Goal: Transaction & Acquisition: Purchase product/service

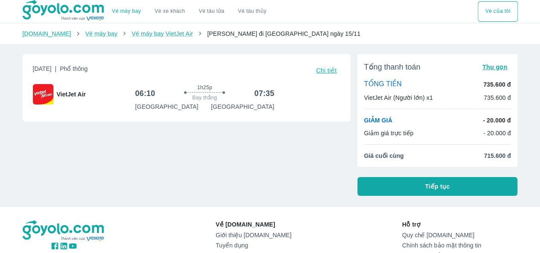
scroll to position [43, 0]
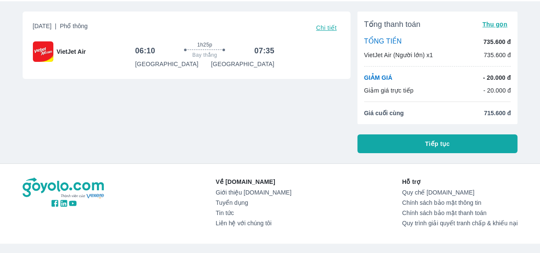
click at [399, 139] on button "Tiếp tục" at bounding box center [438, 144] width 161 height 19
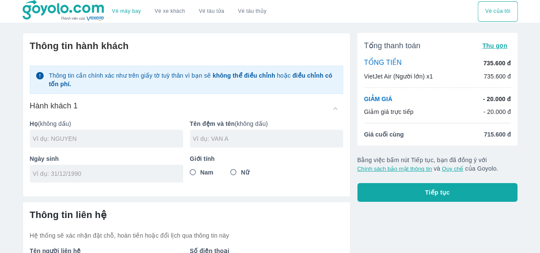
scroll to position [43, 0]
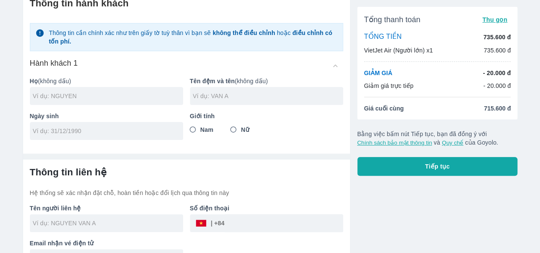
click at [98, 102] on div at bounding box center [106, 96] width 153 height 18
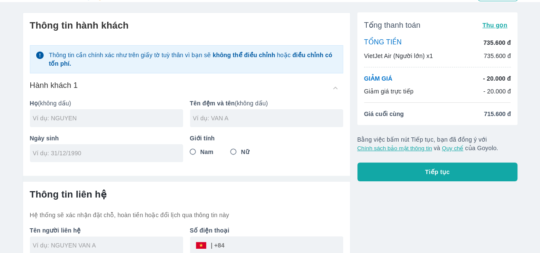
scroll to position [63, 0]
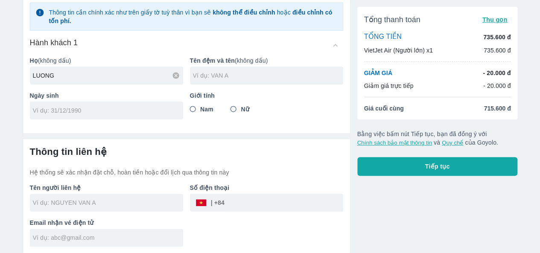
type input "LUONG"
click at [226, 82] on div at bounding box center [266, 76] width 153 height 18
type input "[PERSON_NAME]"
click at [133, 109] on input "tel" at bounding box center [104, 110] width 142 height 9
type input "[DATE]"
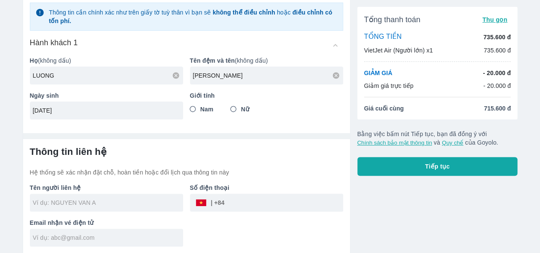
click at [232, 106] on input "Nữ" at bounding box center [233, 109] width 15 height 15
radio input "true"
click at [99, 207] on div at bounding box center [106, 203] width 153 height 18
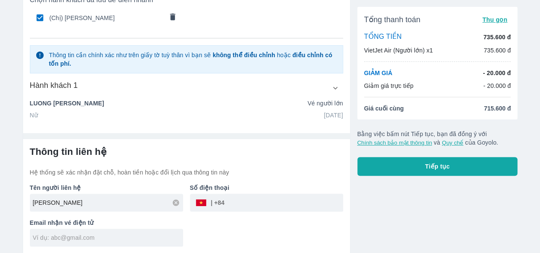
type input "[PERSON_NAME]"
click at [248, 208] on input "tel" at bounding box center [284, 203] width 119 height 21
type input "0938098401"
click at [89, 239] on input "text" at bounding box center [108, 238] width 150 height 9
type input "V"
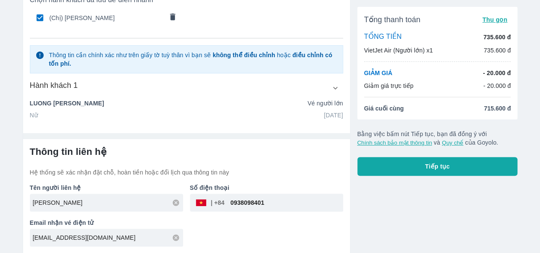
type input "[EMAIL_ADDRESS][DOMAIN_NAME]"
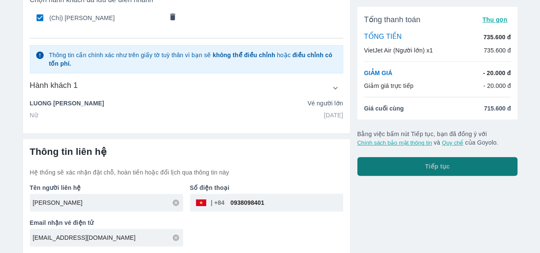
click at [377, 168] on button "Tiếp tục" at bounding box center [438, 166] width 161 height 19
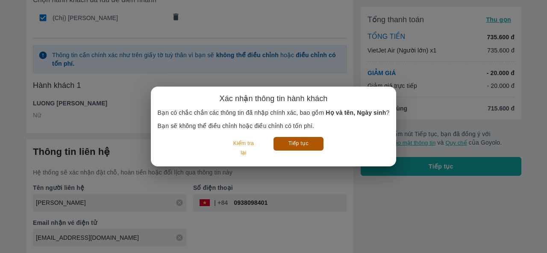
click at [304, 145] on button "Tiếp tục" at bounding box center [298, 143] width 50 height 13
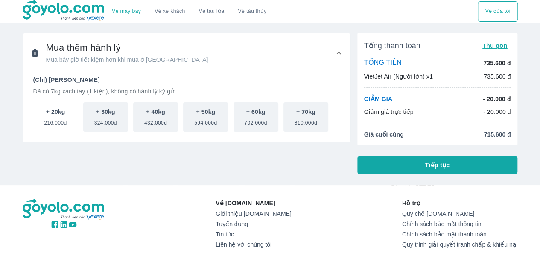
click at [65, 122] on span "216.000đ" at bounding box center [55, 121] width 23 height 10
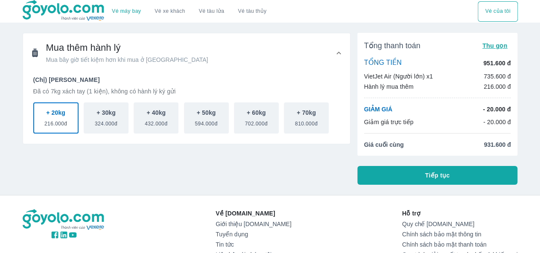
click at [399, 174] on button "Tiếp tục" at bounding box center [438, 175] width 161 height 19
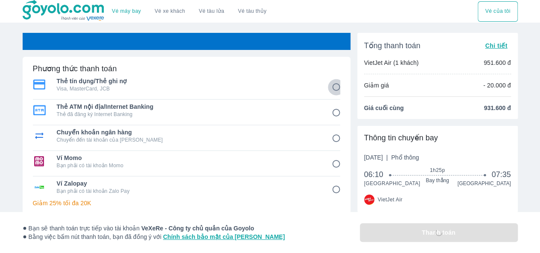
click at [338, 88] on input "1" at bounding box center [336, 87] width 17 height 17
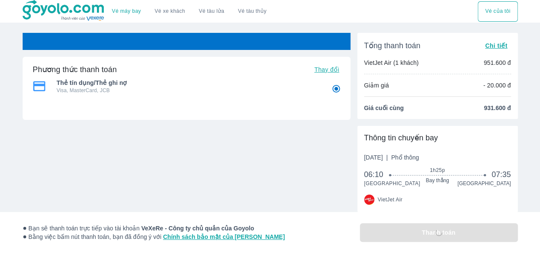
radio input "true"
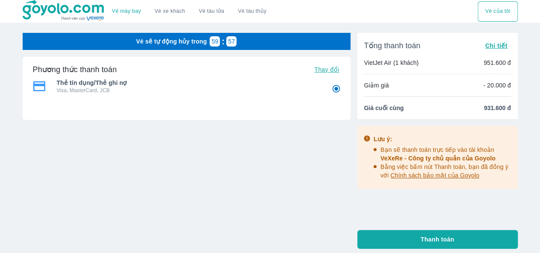
click at [335, 92] on input "1" at bounding box center [336, 89] width 17 height 17
radio input "true"
click at [335, 88] on input "1" at bounding box center [336, 89] width 17 height 17
click at [333, 70] on span "Thay đổi" at bounding box center [326, 69] width 25 height 7
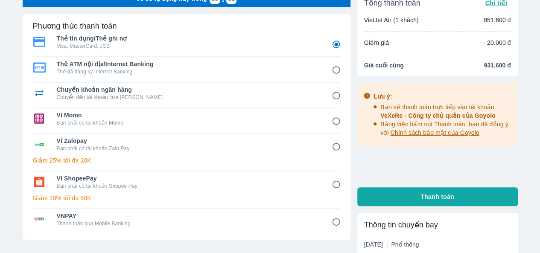
scroll to position [85, 0]
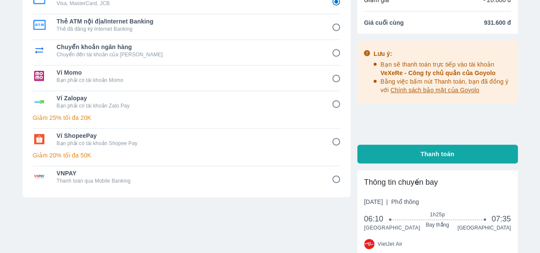
click at [335, 142] on input "6" at bounding box center [336, 142] width 17 height 17
radio input "false"
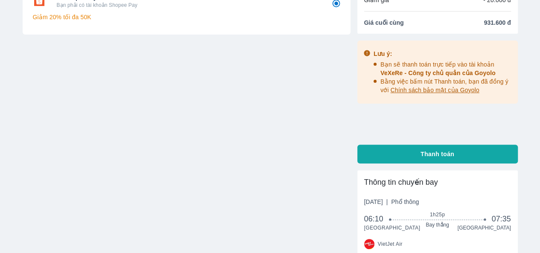
scroll to position [0, 0]
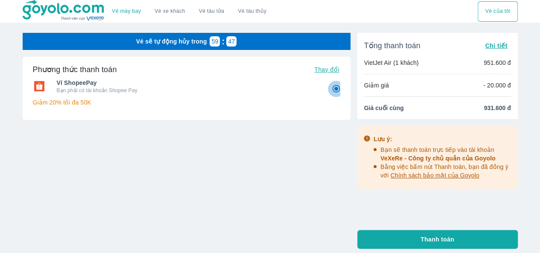
click at [337, 91] on input "6" at bounding box center [336, 89] width 17 height 17
click at [331, 70] on span "Thay đổi" at bounding box center [326, 69] width 25 height 7
radio input "true"
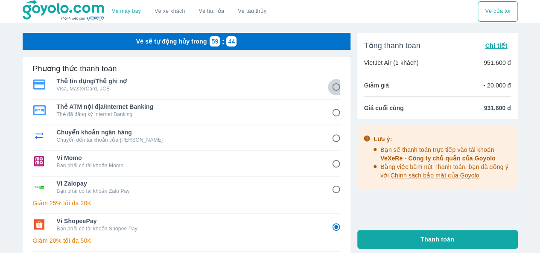
click at [337, 88] on input "1" at bounding box center [336, 87] width 17 height 17
radio input "false"
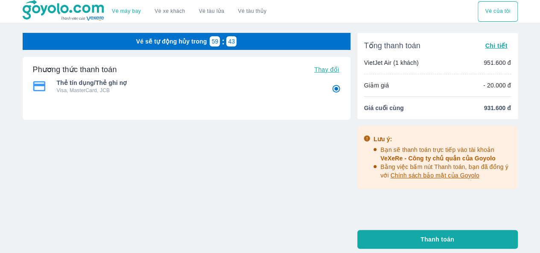
click at [439, 240] on span "Thanh toán" at bounding box center [438, 239] width 34 height 9
radio input "true"
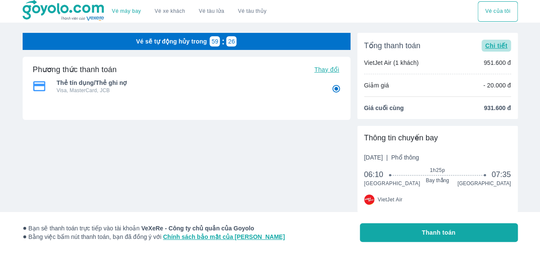
click at [496, 48] on span "Chi tiết" at bounding box center [496, 45] width 22 height 7
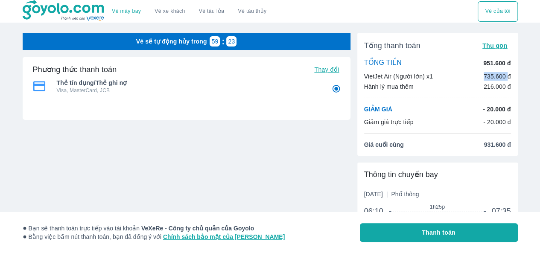
drag, startPoint x: 485, startPoint y: 78, endPoint x: 507, endPoint y: 77, distance: 22.2
click at [507, 77] on p "735.600 đ" at bounding box center [497, 76] width 27 height 9
copy p "735.600"
drag, startPoint x: 482, startPoint y: 146, endPoint x: 504, endPoint y: 146, distance: 22.6
click at [504, 146] on li "Giá cuối cùng 931.600 đ" at bounding box center [437, 145] width 147 height 9
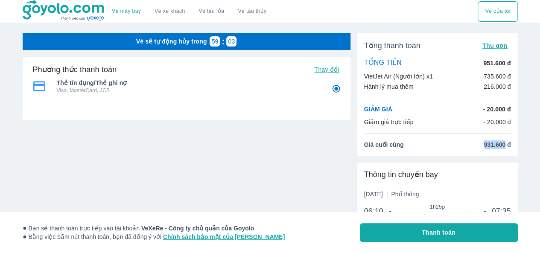
copy span "931.600"
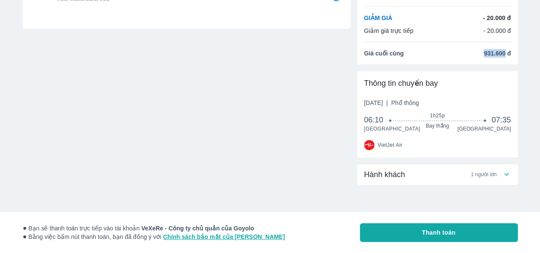
click at [507, 177] on icon at bounding box center [506, 174] width 9 height 9
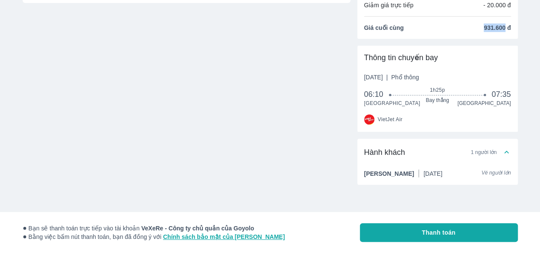
scroll to position [0, 0]
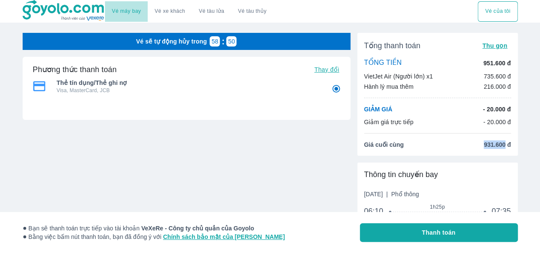
click at [130, 12] on link "Vé máy bay" at bounding box center [126, 11] width 29 height 6
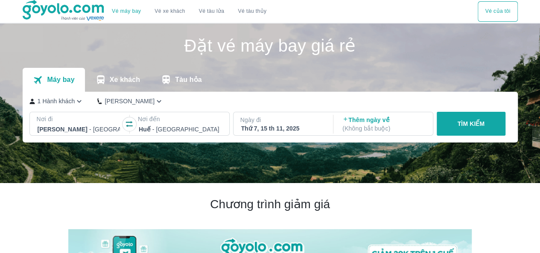
click at [94, 128] on div at bounding box center [79, 129] width 83 height 10
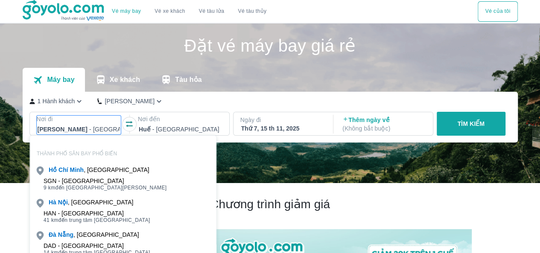
scroll to position [49, 0]
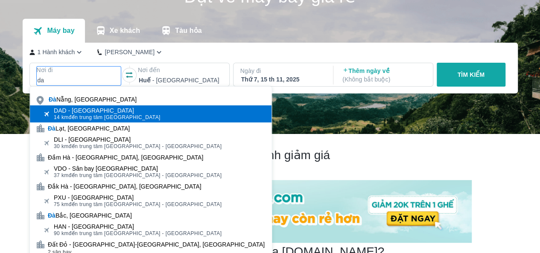
type input "da"
click at [97, 110] on div "DAD - Sân bay Đà Nẵng" at bounding box center [107, 110] width 107 height 7
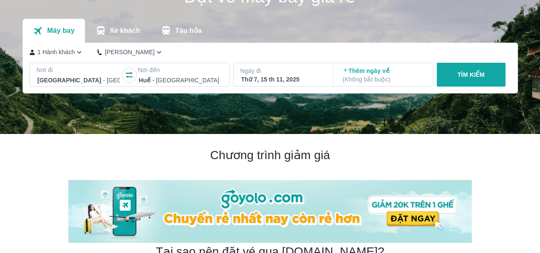
click at [155, 78] on div at bounding box center [180, 80] width 83 height 10
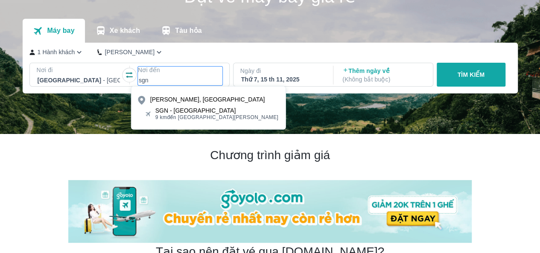
type input "sgn"
click at [185, 118] on span "9 km đến trung tâm Hồ Chí Minh" at bounding box center [216, 117] width 123 height 7
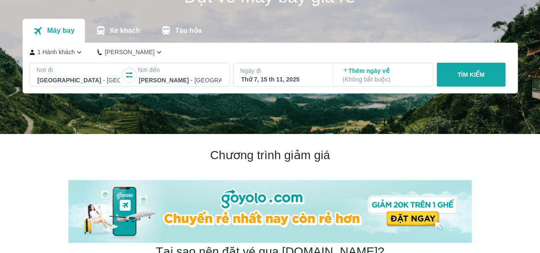
click at [281, 82] on div "Thứ 7, 15 th 11, 2025" at bounding box center [282, 79] width 83 height 9
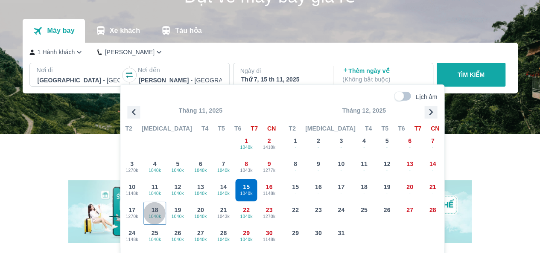
click at [158, 219] on span "1040k" at bounding box center [155, 216] width 22 height 7
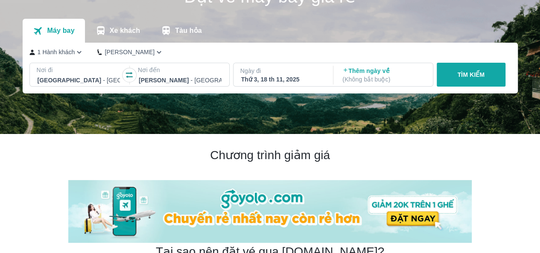
click at [452, 79] on button "TÌM KIẾM" at bounding box center [471, 75] width 69 height 24
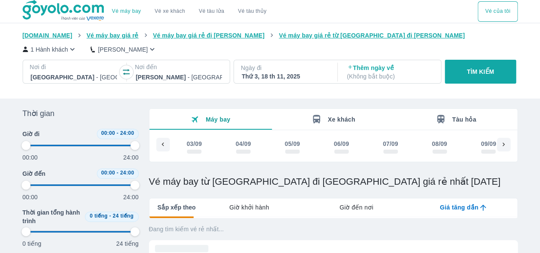
scroll to position [0, 3733]
type input "97.9166666666667"
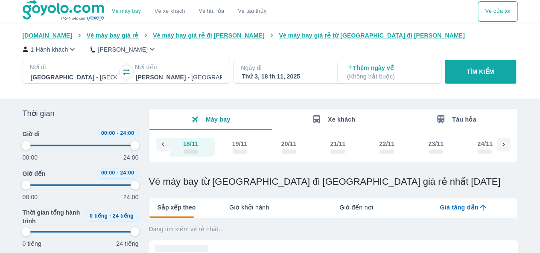
type input "97.9166666666667"
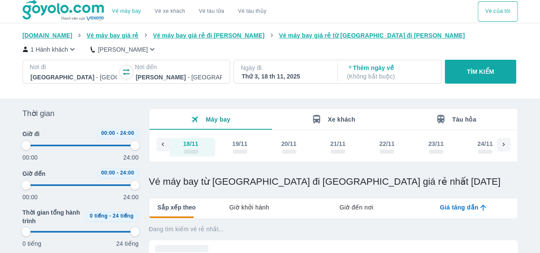
type input "97.9166666666667"
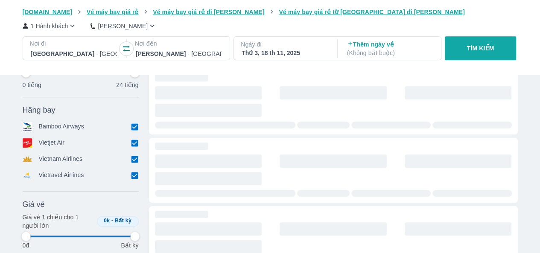
scroll to position [0, 0]
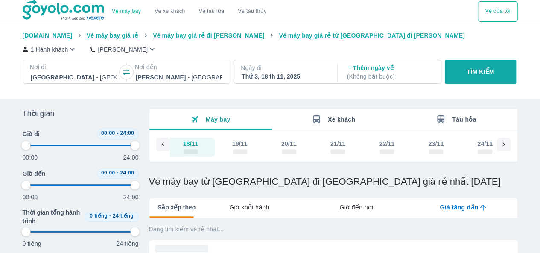
type input "97.9166666666667"
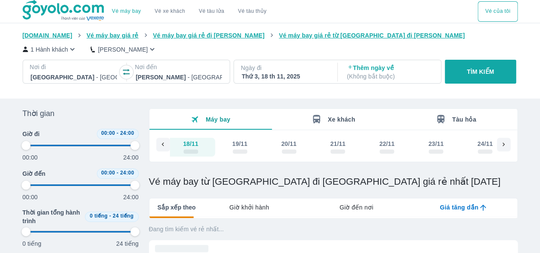
type input "97.9166666666667"
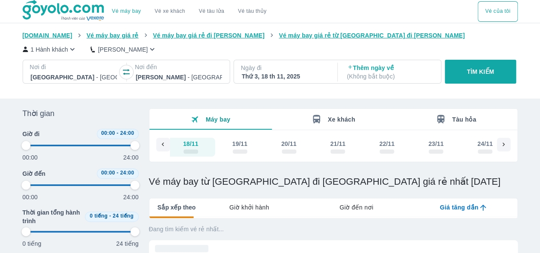
type input "97.9166666666667"
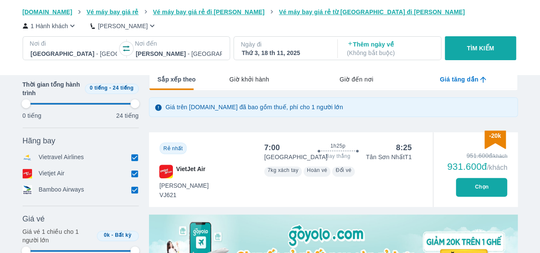
scroll to position [214, 0]
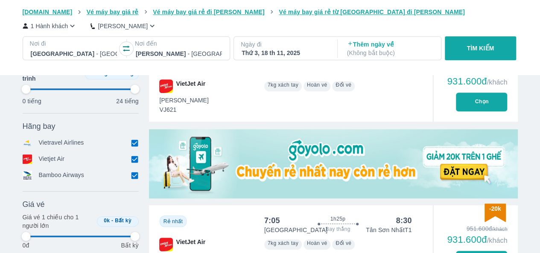
type input "97.9166666666667"
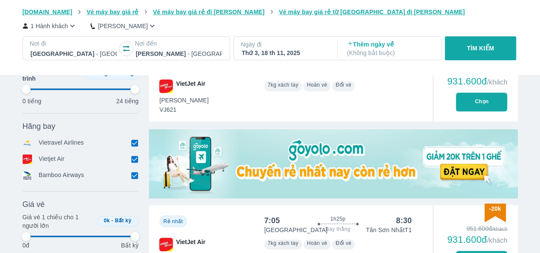
type input "97.9166666666667"
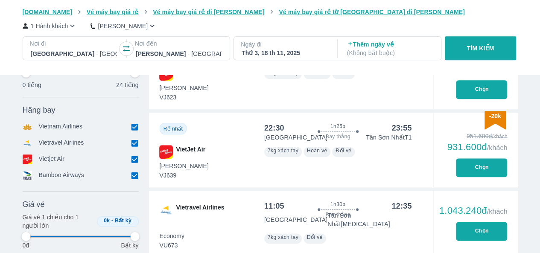
scroll to position [427, 0]
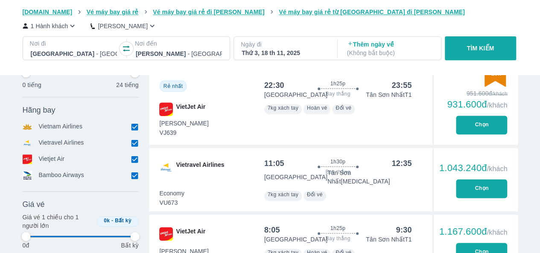
type input "97.9166666666667"
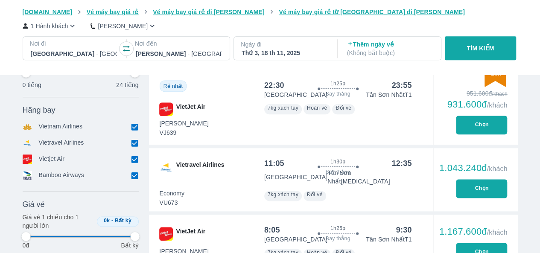
type input "97.9166666666667"
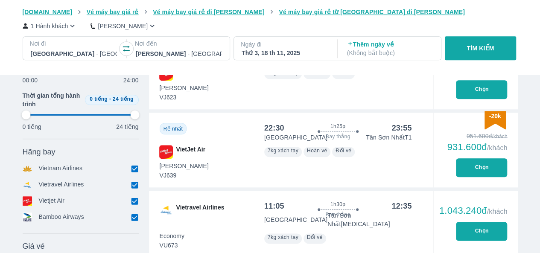
scroll to position [342, 0]
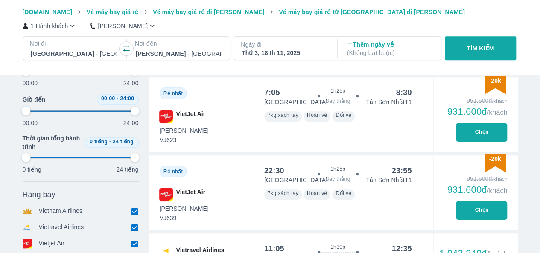
type input "97.9166666666667"
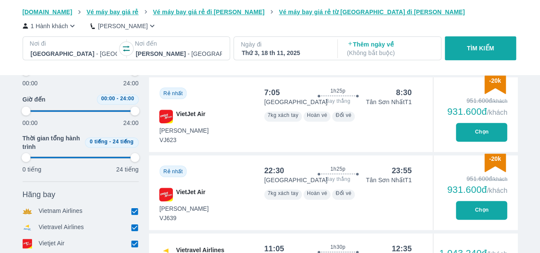
type input "97.9166666666667"
click at [501, 209] on button "Chọn" at bounding box center [481, 210] width 51 height 19
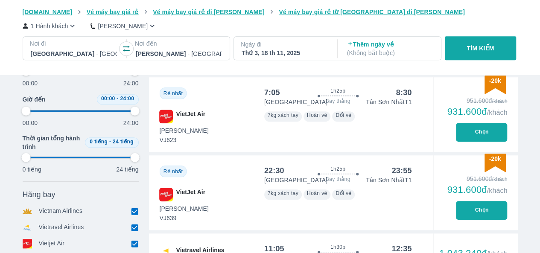
type input "97.9166666666667"
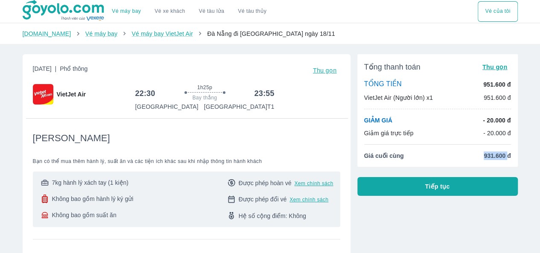
drag, startPoint x: 483, startPoint y: 156, endPoint x: 507, endPoint y: 157, distance: 23.9
click at [507, 157] on li "Giá cuối cùng 931.600 đ" at bounding box center [437, 156] width 147 height 9
copy span "931.600"
click at [91, 34] on link "Vé máy bay" at bounding box center [101, 33] width 32 height 7
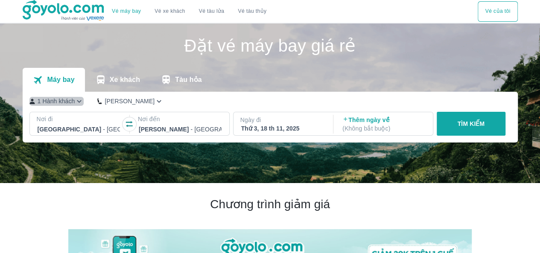
click at [67, 103] on p "1 Hành khách" at bounding box center [57, 101] width 38 height 9
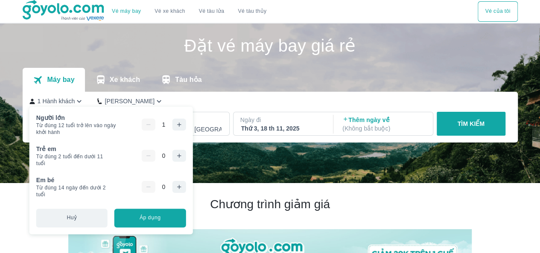
click at [180, 126] on icon "button" at bounding box center [179, 124] width 7 height 7
click at [176, 221] on button "Áp dụng" at bounding box center [149, 218] width 71 height 19
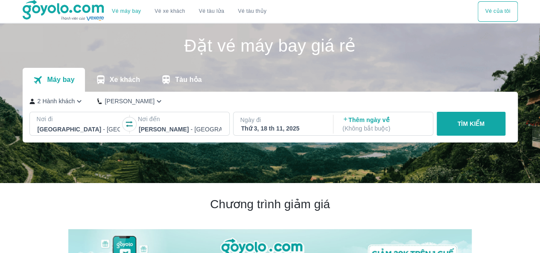
click at [495, 131] on button "TÌM KIẾM" at bounding box center [471, 124] width 69 height 24
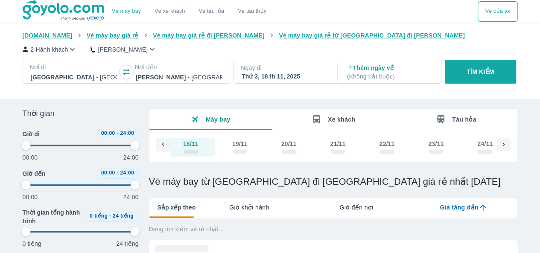
scroll to position [0, 3733]
type input "97.9166666666667"
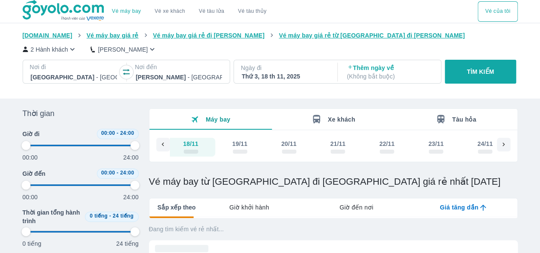
type input "97.9166666666667"
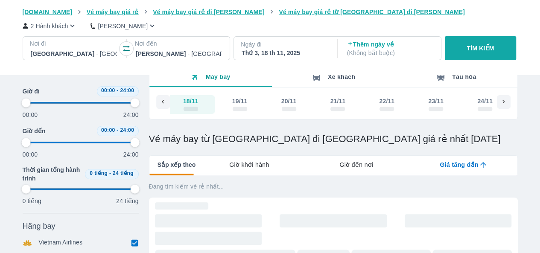
type input "97.9166666666667"
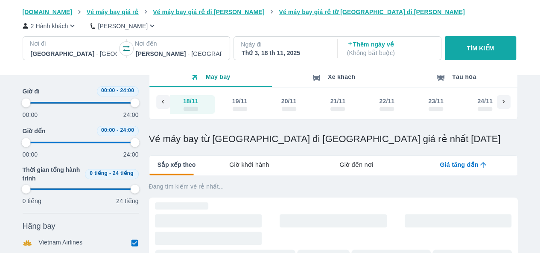
type input "97.9166666666667"
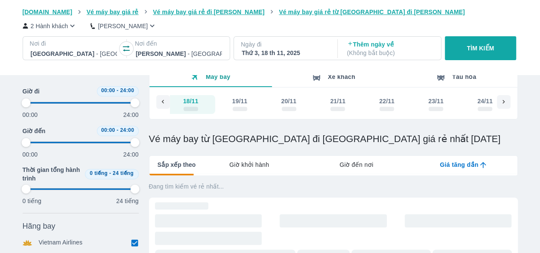
type input "97.9166666666667"
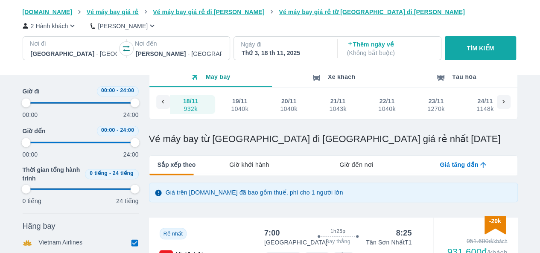
type input "97.9166666666667"
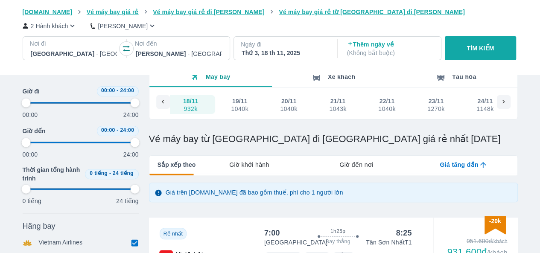
type input "97.9166666666667"
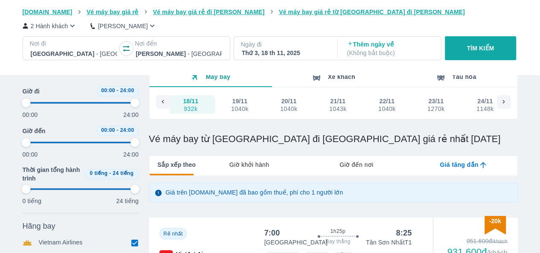
type input "97.9166666666667"
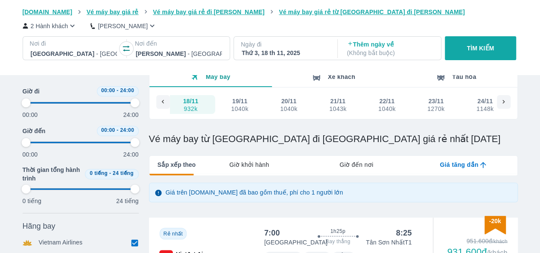
type input "97.9166666666667"
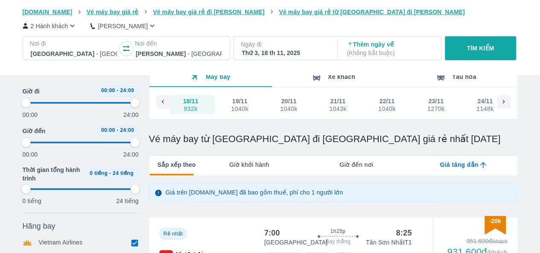
type input "97.9166666666667"
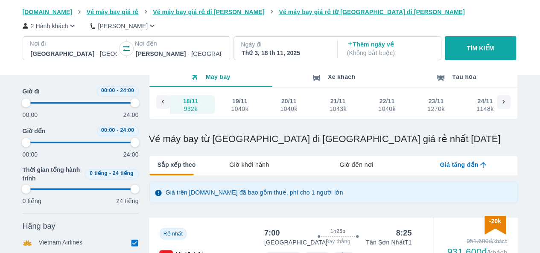
type input "97.9166666666667"
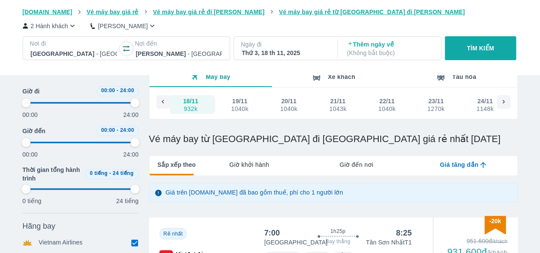
type input "97.9166666666667"
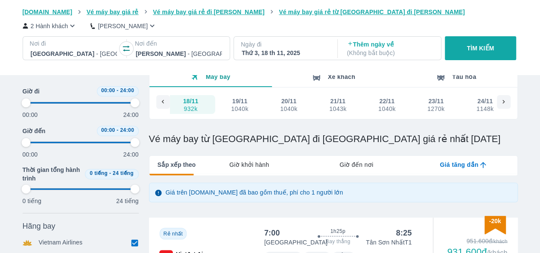
type input "97.9166666666667"
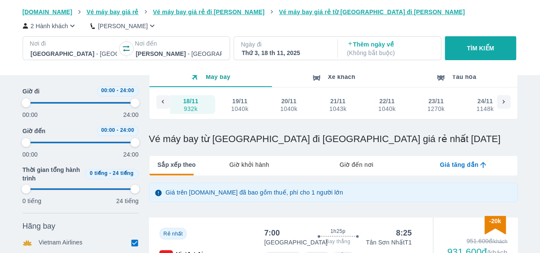
type input "97.9166666666667"
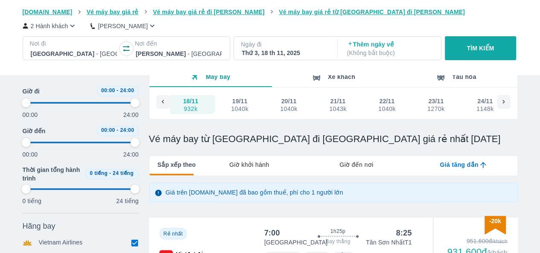
type input "97.9166666666667"
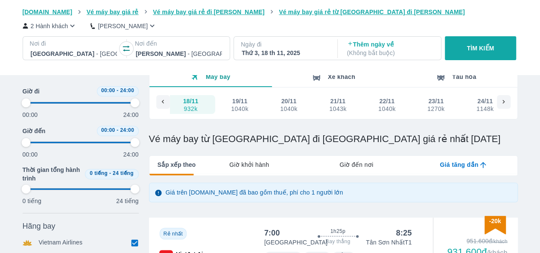
type input "97.9166666666667"
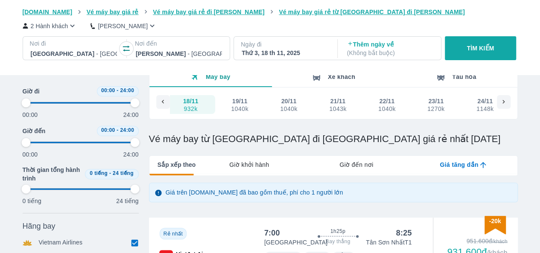
type input "97.9166666666667"
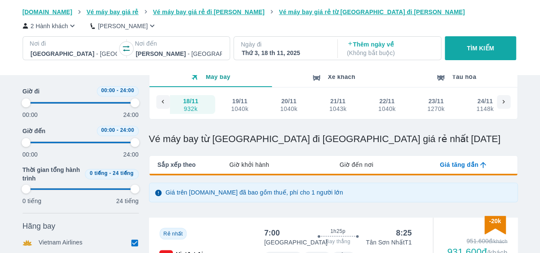
type input "97.9166666666667"
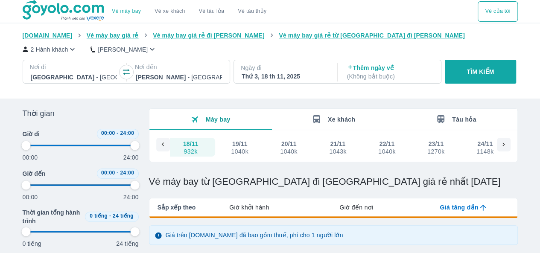
type input "97.9166666666667"
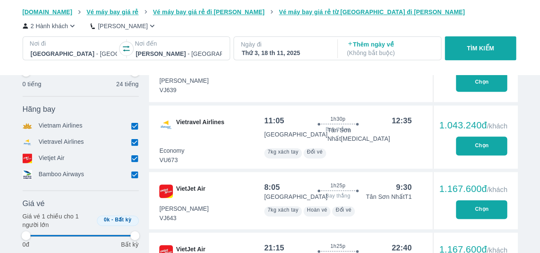
scroll to position [384, 0]
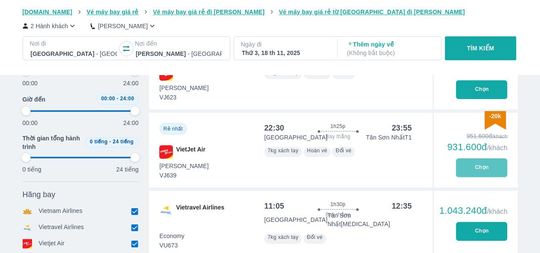
click at [489, 172] on button "Chọn" at bounding box center [481, 167] width 51 height 19
type input "97.9166666666667"
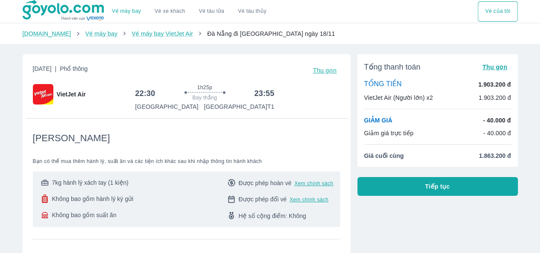
click at [439, 190] on span "Tiếp tục" at bounding box center [437, 186] width 25 height 9
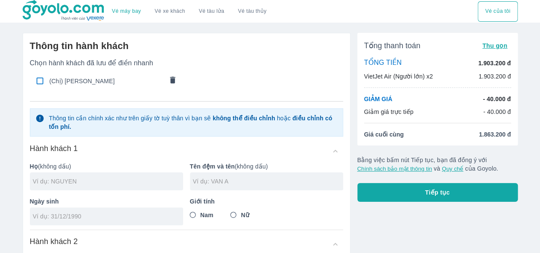
scroll to position [43, 0]
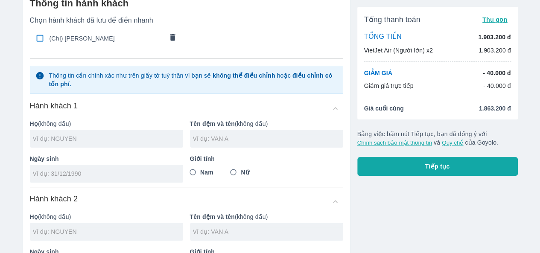
click at [144, 139] on input "text" at bounding box center [108, 139] width 150 height 9
type input "LUONG"
click at [211, 136] on input "text" at bounding box center [268, 139] width 150 height 9
type input "NGUYEN PHUONG VY"
click at [129, 170] on input "tel" at bounding box center [104, 174] width 142 height 9
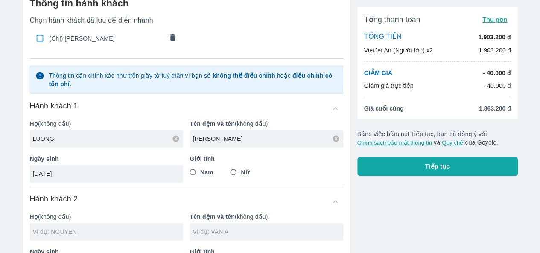
type input "[DATE]"
click at [236, 170] on input "Nữ" at bounding box center [233, 172] width 15 height 15
radio input "true"
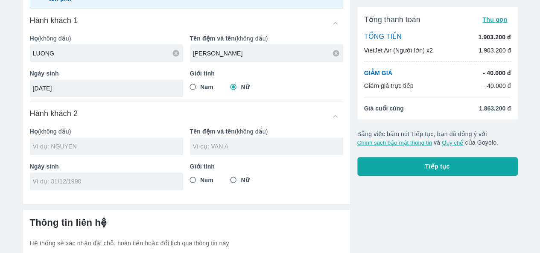
click at [97, 147] on input "text" at bounding box center [108, 146] width 150 height 9
type input "[PERSON_NAME]"
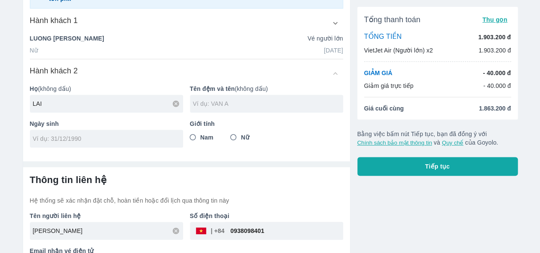
type input "LAI"
click at [202, 101] on input "text" at bounding box center [268, 104] width 150 height 9
type input "NGUYEN ANH DUY"
click at [134, 133] on div at bounding box center [106, 139] width 153 height 18
type input "[DATE]"
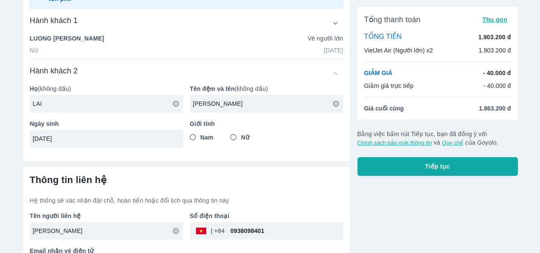
click at [191, 138] on input "Nam" at bounding box center [192, 137] width 15 height 15
radio input "true"
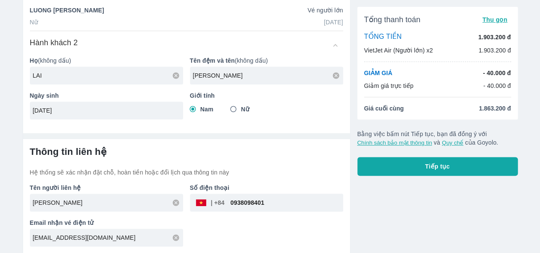
click at [424, 166] on button "Tiếp tục" at bounding box center [438, 166] width 161 height 19
type input "LAI"
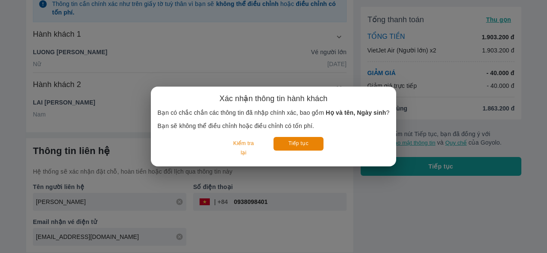
scroll to position [138, 0]
click at [300, 145] on button "Tiếp tục" at bounding box center [298, 143] width 50 height 13
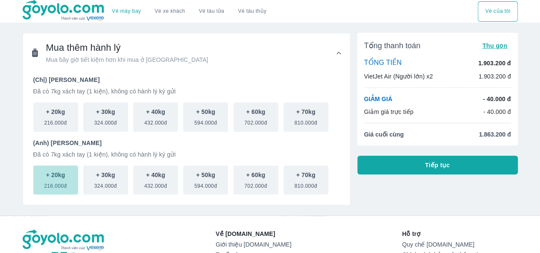
click at [56, 177] on p "+ 20kg" at bounding box center [55, 175] width 19 height 9
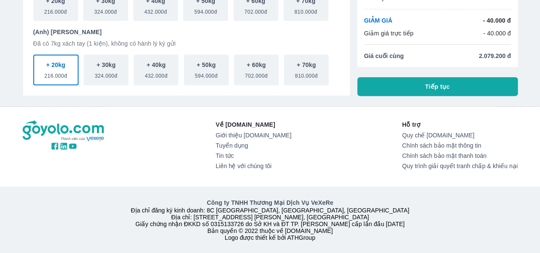
scroll to position [35, 0]
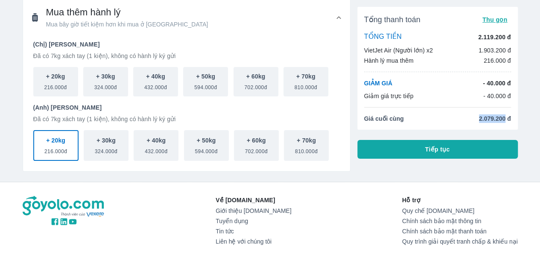
drag, startPoint x: 477, startPoint y: 118, endPoint x: 505, endPoint y: 117, distance: 28.2
click at [505, 117] on li "Giá cuối cùng 2.079.200 đ" at bounding box center [437, 118] width 147 height 9
copy span "2.079.200"
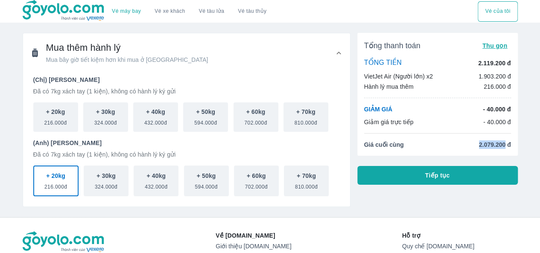
click at [483, 146] on span "2.079.200 đ" at bounding box center [495, 145] width 32 height 9
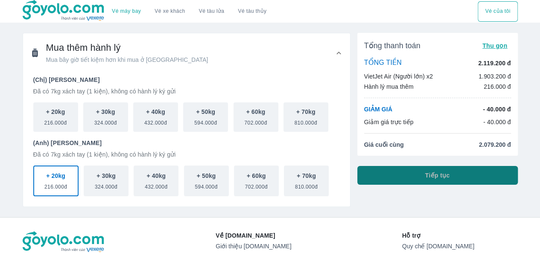
click at [461, 173] on button "Tiếp tục" at bounding box center [438, 175] width 161 height 19
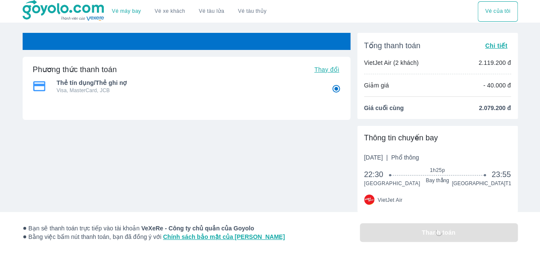
radio input "false"
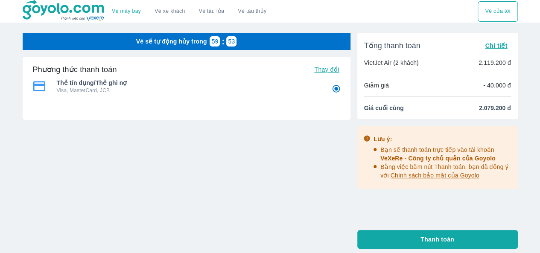
click at [446, 232] on button "Thanh toán" at bounding box center [438, 239] width 161 height 19
radio input "false"
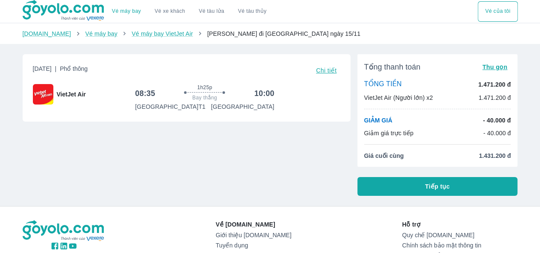
click at [404, 183] on button "Tiếp tục" at bounding box center [438, 186] width 161 height 19
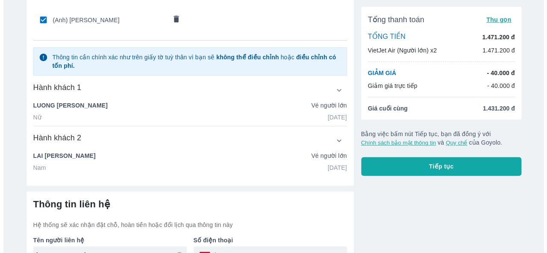
scroll to position [138, 0]
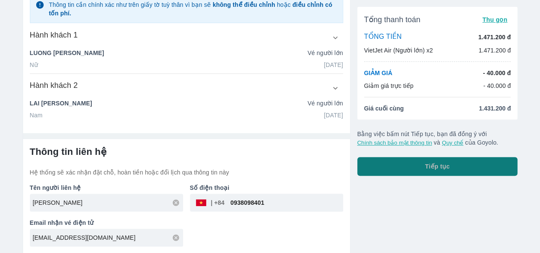
click at [403, 164] on button "Tiếp tục" at bounding box center [438, 166] width 161 height 19
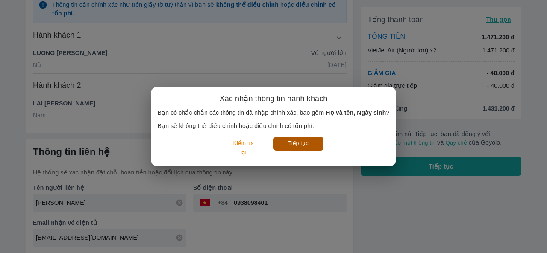
click at [291, 144] on button "Tiếp tục" at bounding box center [298, 143] width 50 height 13
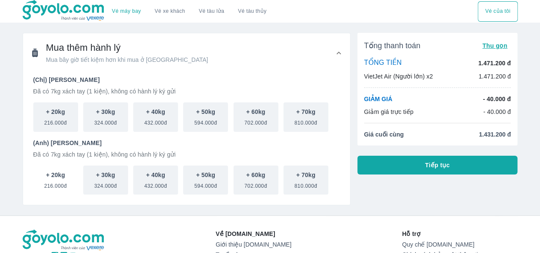
click at [61, 185] on span "216.000đ" at bounding box center [55, 184] width 23 height 10
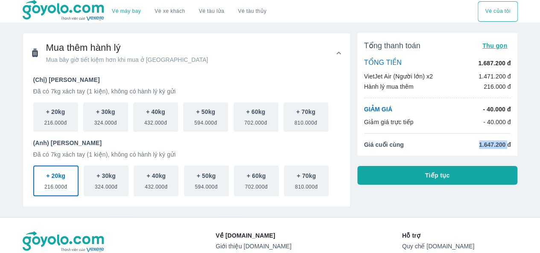
drag, startPoint x: 478, startPoint y: 147, endPoint x: 508, endPoint y: 148, distance: 29.9
click at [508, 148] on span "1.647.200 đ" at bounding box center [495, 145] width 32 height 9
copy span "1.647.200"
click at [430, 208] on div "Vé máy bay Vé xe khách Vé tàu lửa Vé tàu thủy Vé của tôi Mua thêm hành lý Mua b…" at bounding box center [270, 182] width 540 height 364
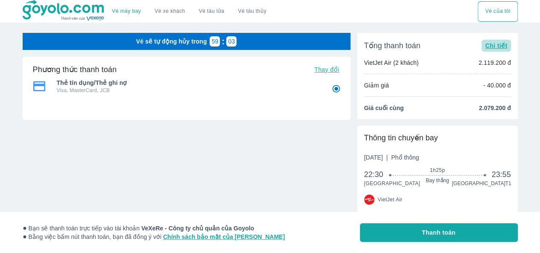
click at [493, 47] on span "Chi tiết" at bounding box center [496, 45] width 22 height 7
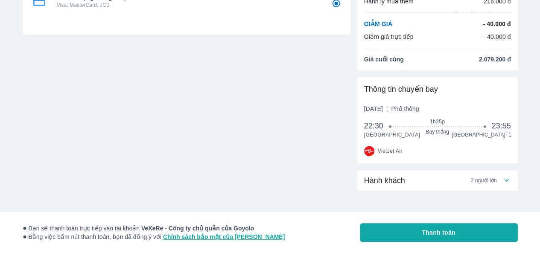
scroll to position [91, 0]
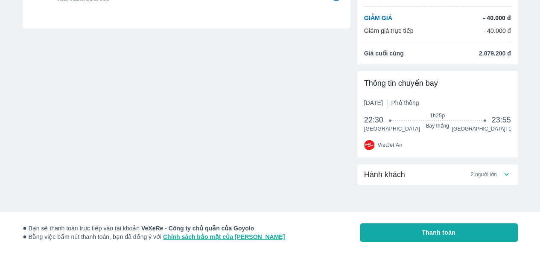
click at [491, 176] on span "2 người lớn" at bounding box center [484, 174] width 26 height 7
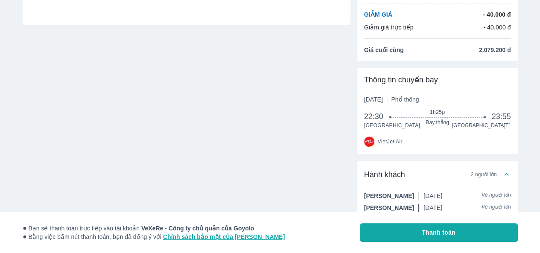
scroll to position [0, 0]
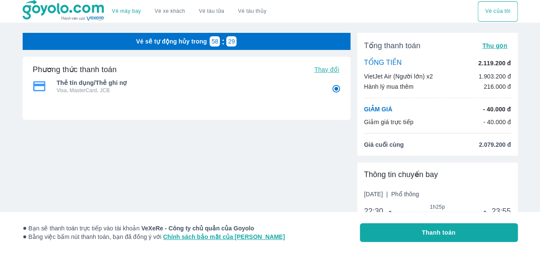
click at [493, 12] on button "Vé của tôi" at bounding box center [498, 11] width 40 height 21
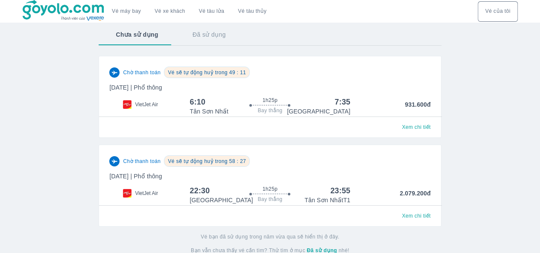
scroll to position [8, 0]
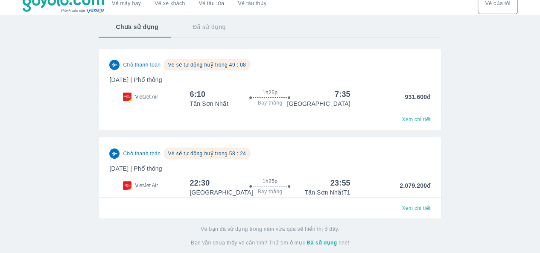
click at [428, 122] on span "Xem chi tiết" at bounding box center [416, 119] width 29 height 7
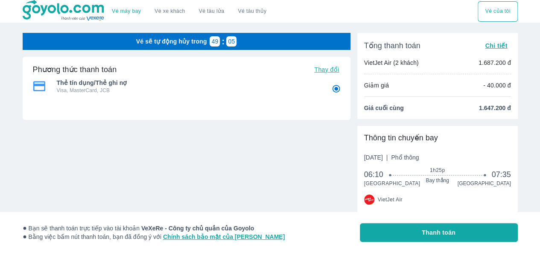
click at [330, 70] on span "Thay đổi" at bounding box center [326, 69] width 25 height 7
radio input "false"
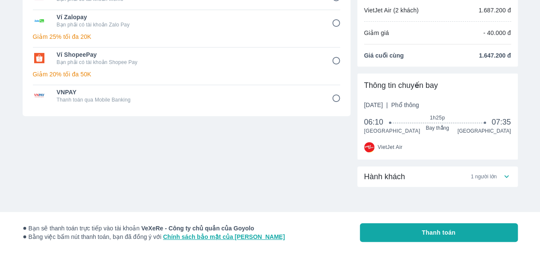
scroll to position [81, 0]
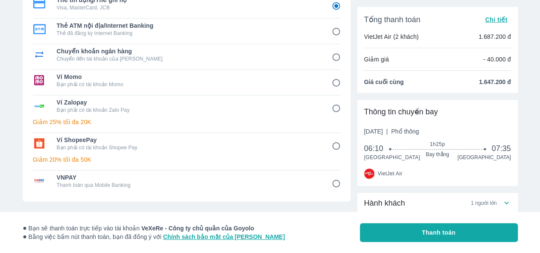
click at [337, 146] on input "6" at bounding box center [336, 146] width 17 height 17
radio input "false"
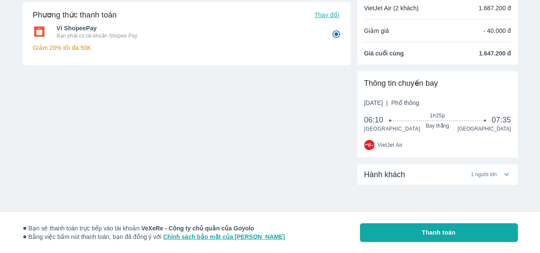
scroll to position [0, 0]
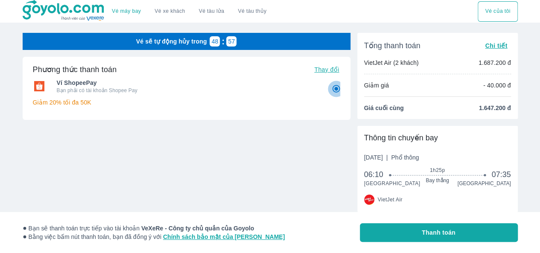
click at [333, 88] on input "6" at bounding box center [336, 89] width 17 height 17
click at [334, 71] on span "Thay đổi" at bounding box center [326, 69] width 25 height 7
radio input "true"
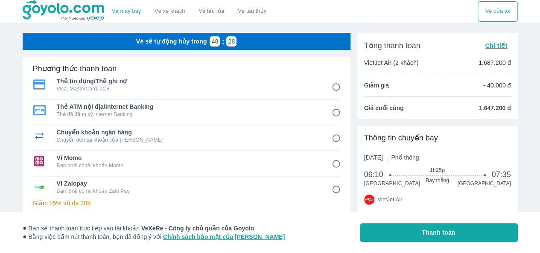
scroll to position [167, 0]
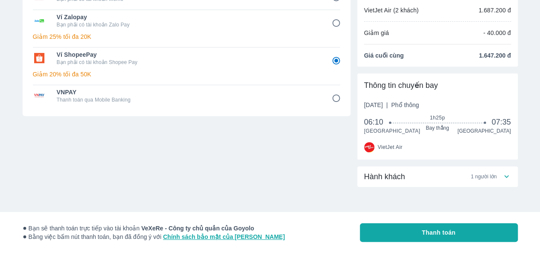
click at [496, 173] on span "1 người lớn" at bounding box center [484, 176] width 26 height 7
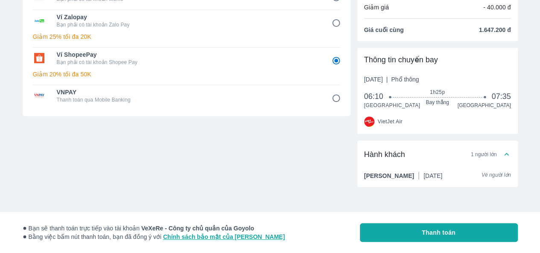
scroll to position [0, 0]
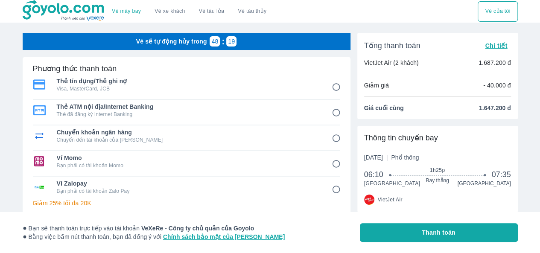
click at [413, 60] on p "VietJet Air (2 khách)" at bounding box center [391, 63] width 55 height 9
